Goal: Check status

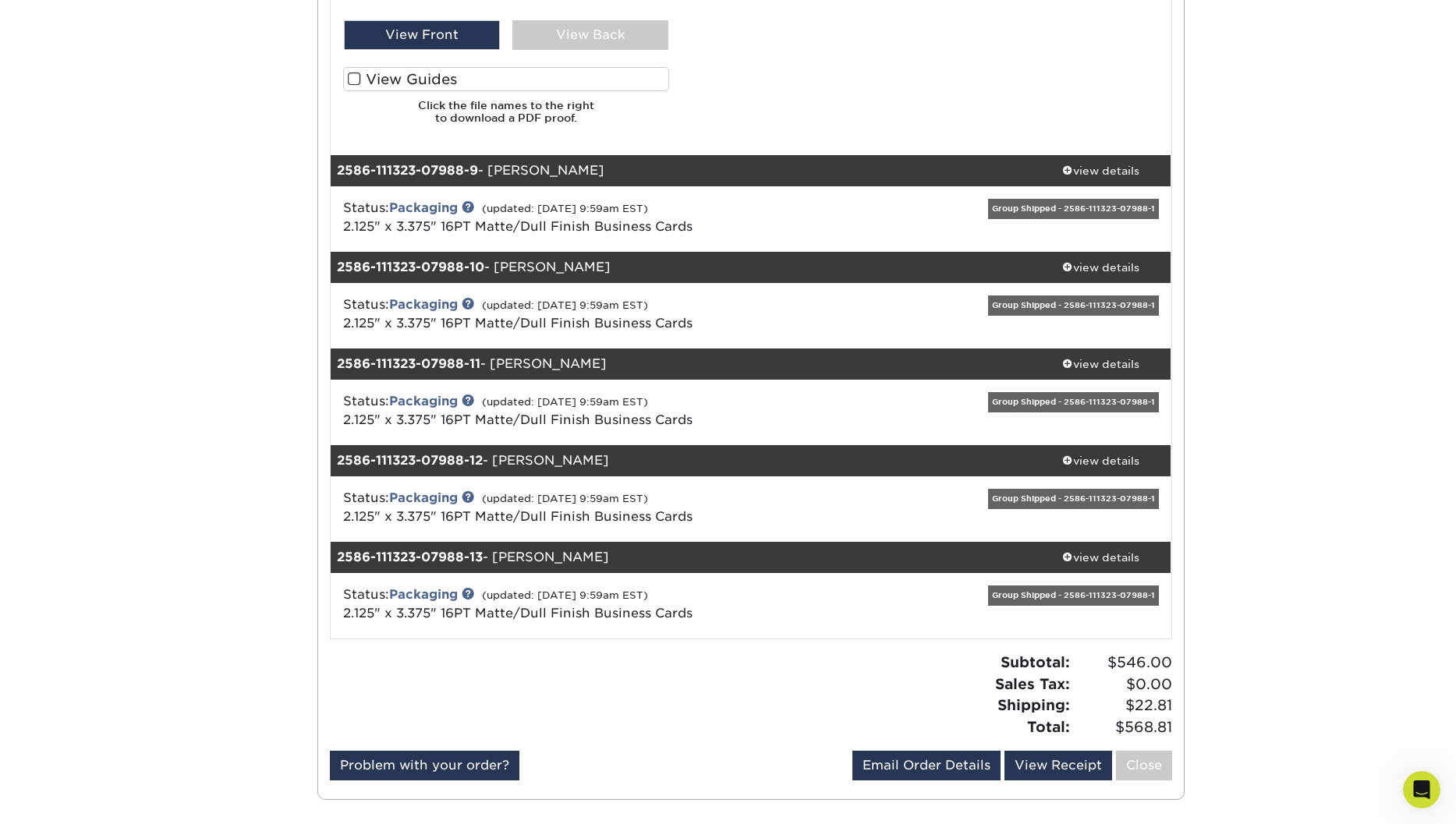
scroll to position [1559, 0]
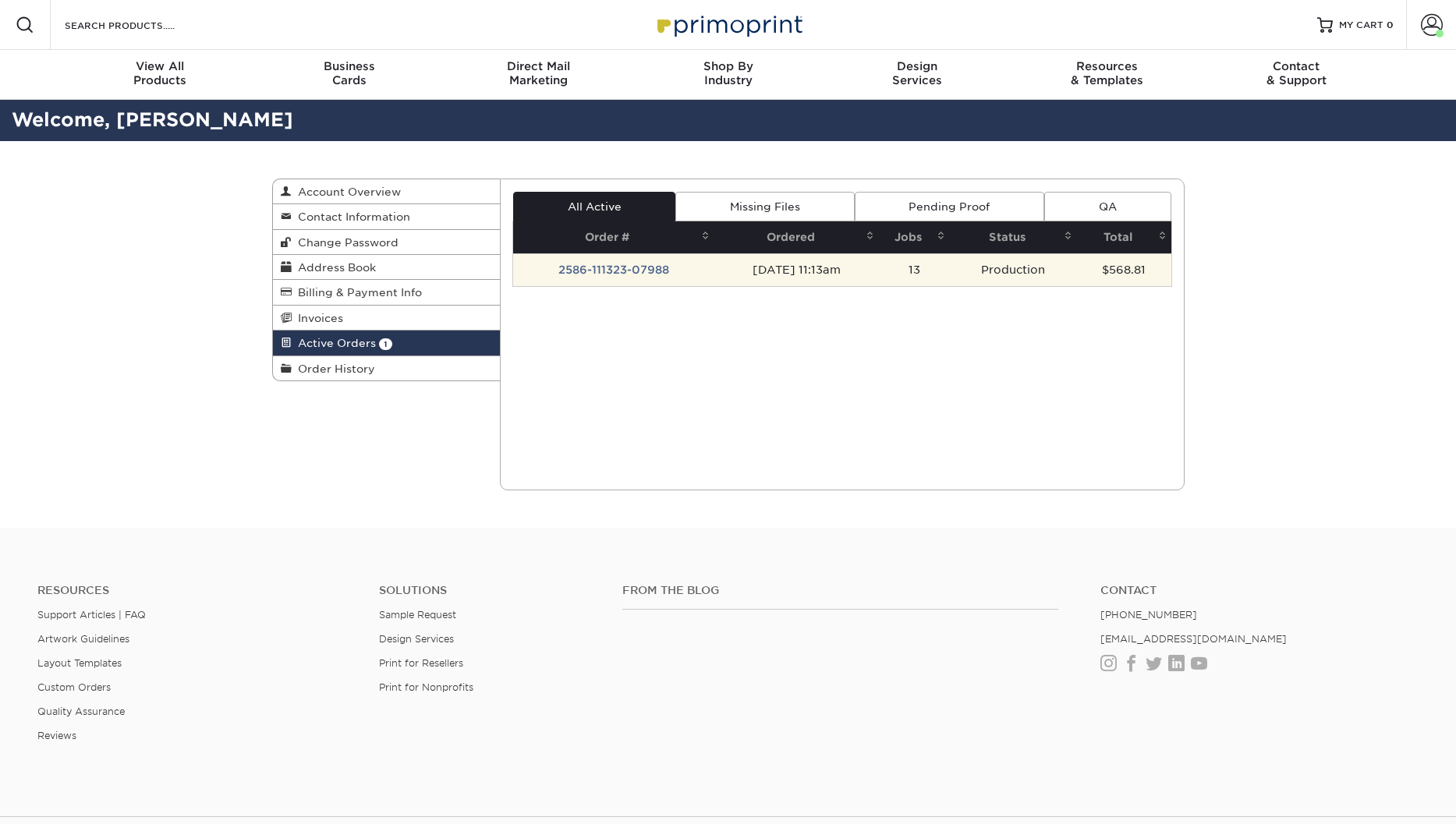
click at [623, 268] on td "2586-111323-07988" at bounding box center [614, 269] width 201 height 33
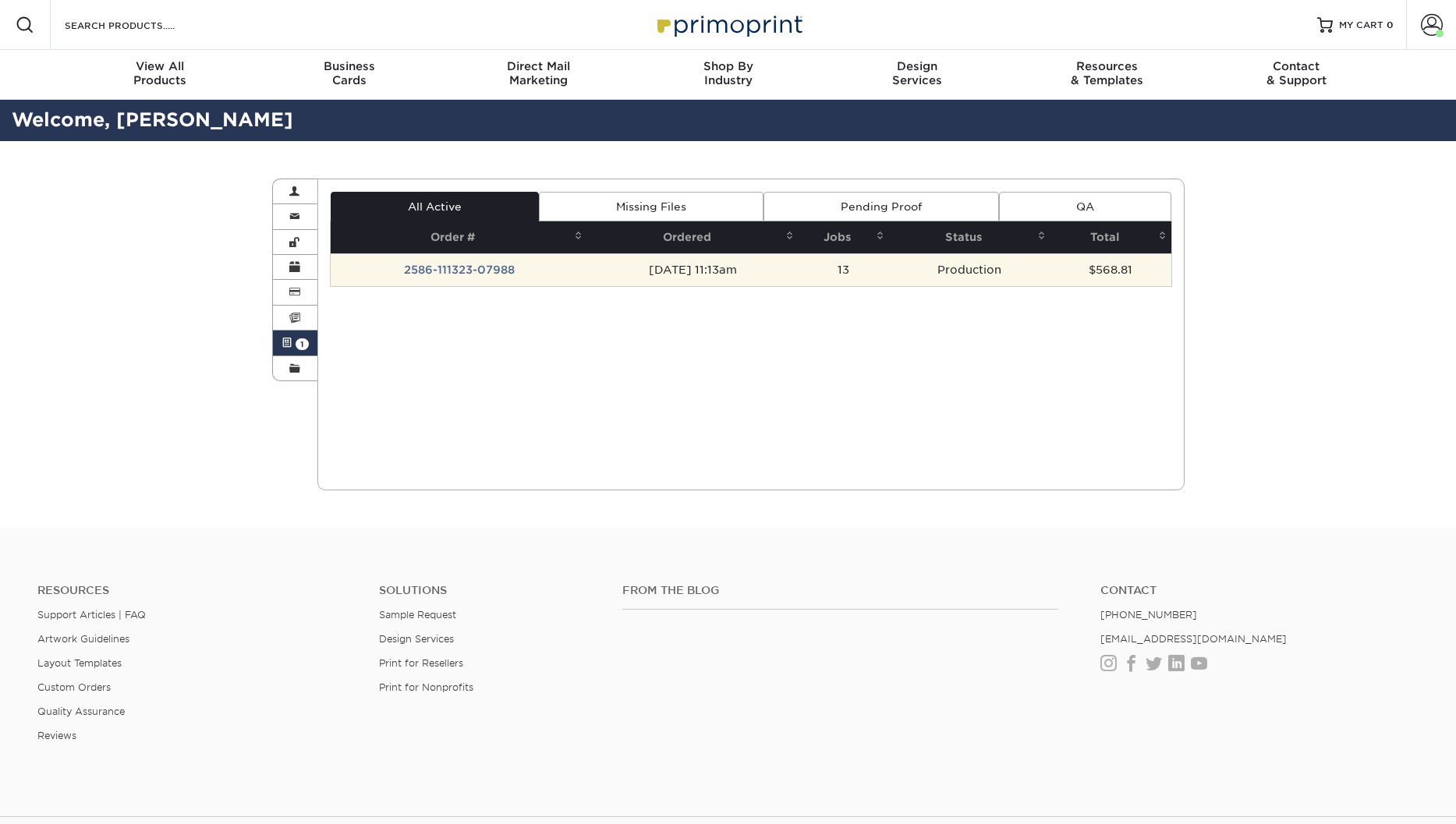
click at [471, 271] on div "All Active Missing Files Pending Proof QA Order # Ordered Jobs Status Total 13" at bounding box center [751, 239] width 843 height 95
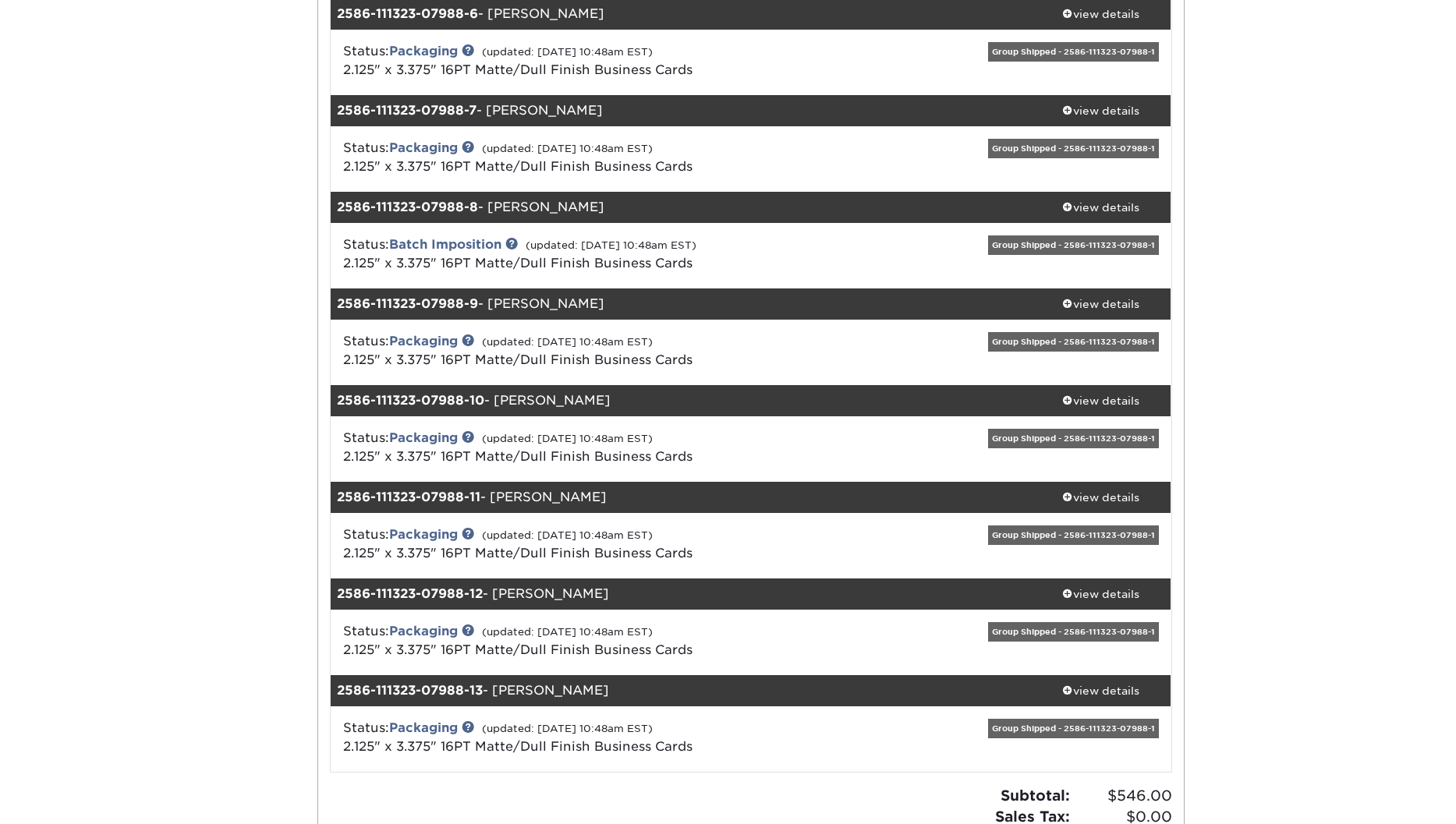
scroll to position [624, 0]
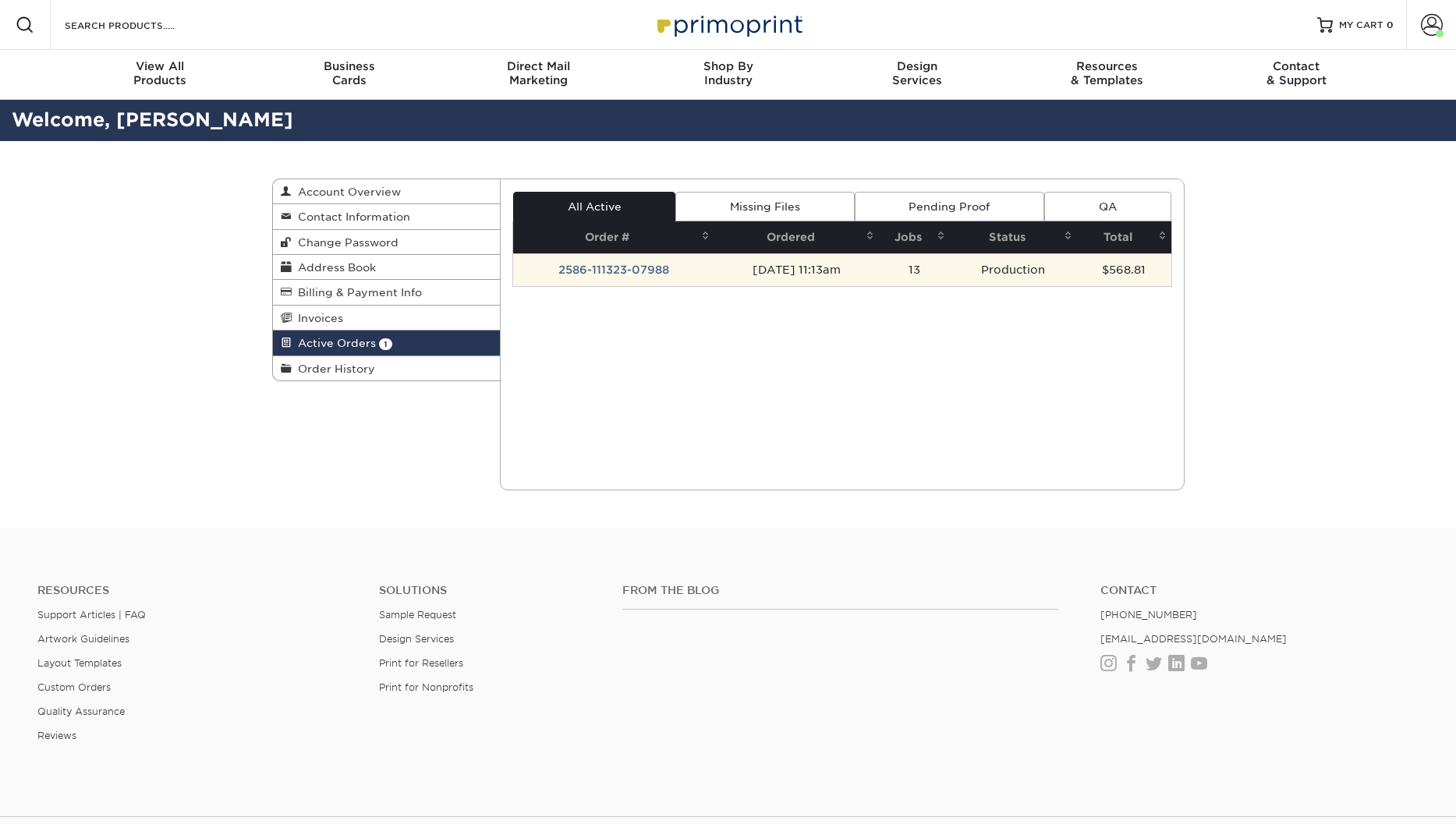
click at [625, 266] on td "2586-111323-07988" at bounding box center [614, 269] width 201 height 33
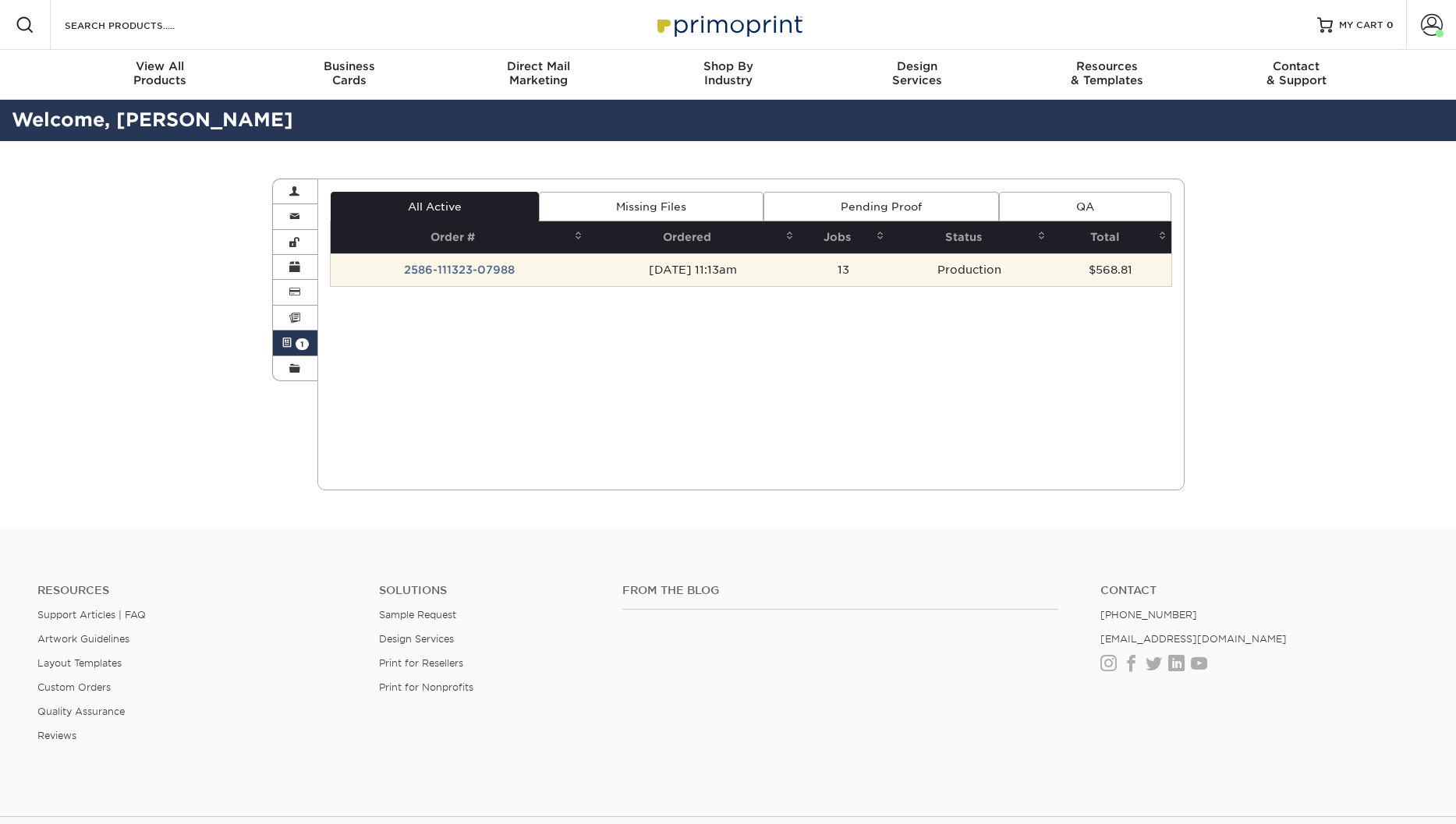
click at [484, 276] on td "2586-111323-07988" at bounding box center [459, 269] width 257 height 33
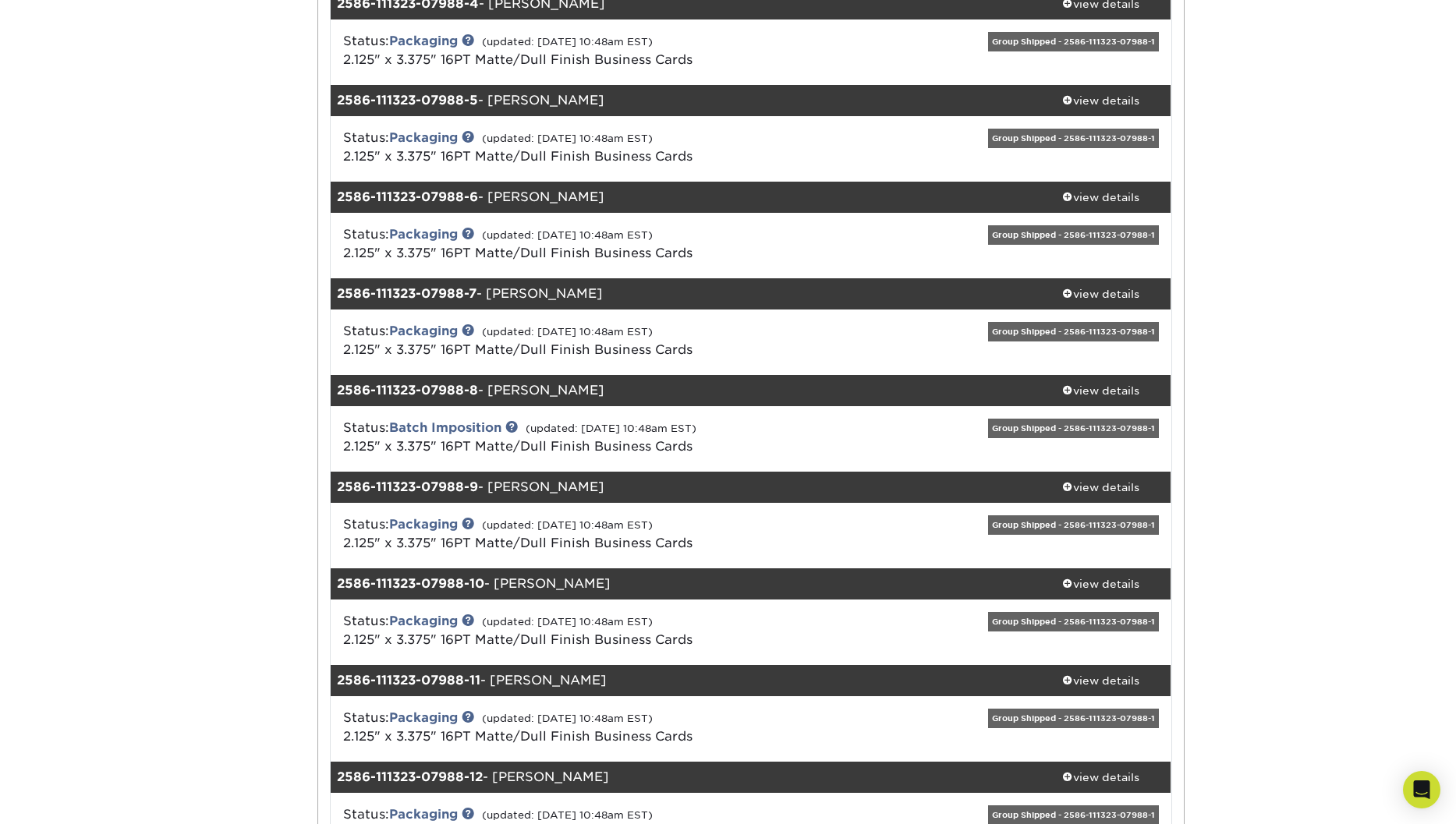
scroll to position [545, 0]
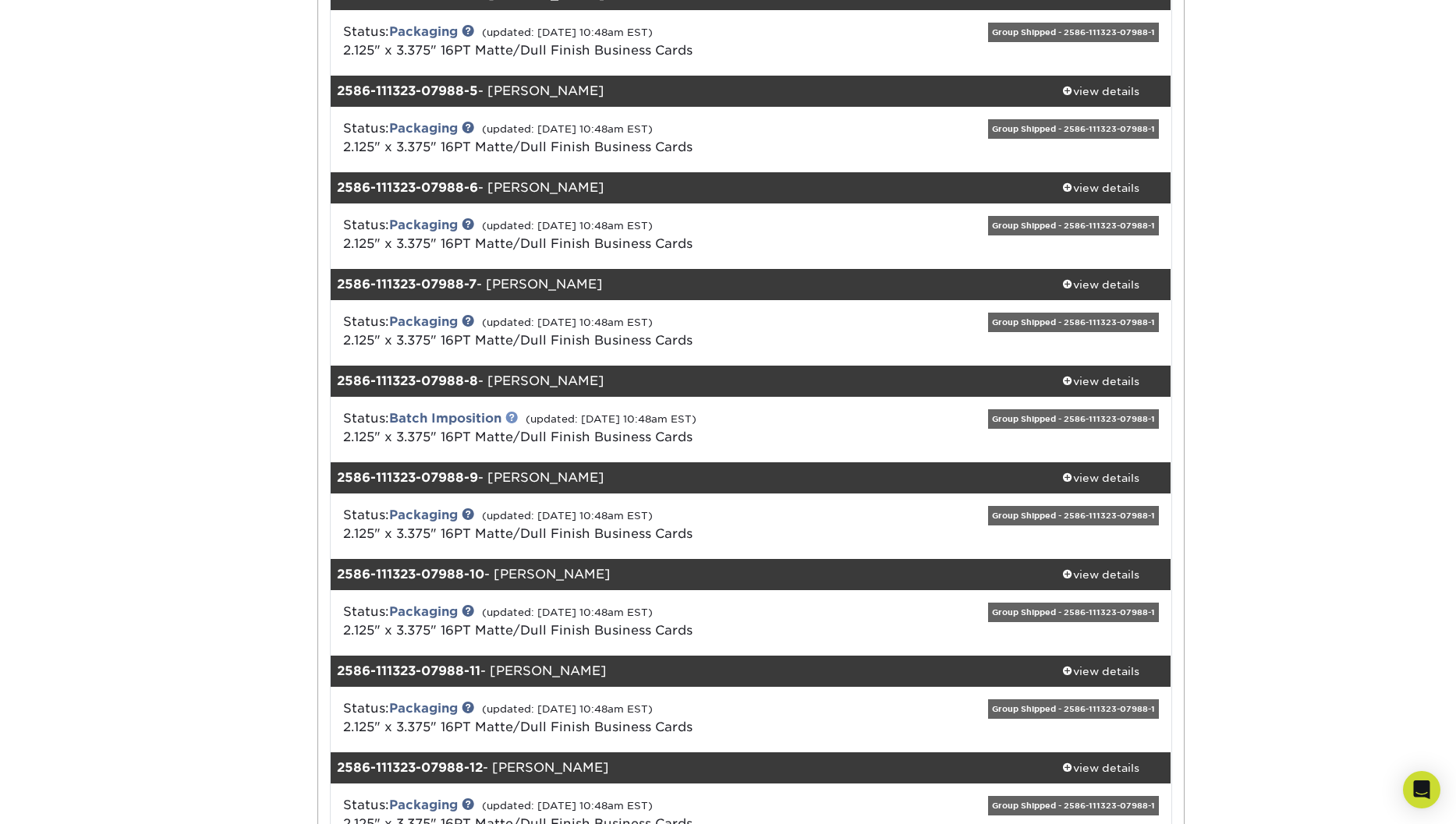
click at [515, 418] on link at bounding box center [512, 417] width 13 height 13
